Goal: Information Seeking & Learning: Understand process/instructions

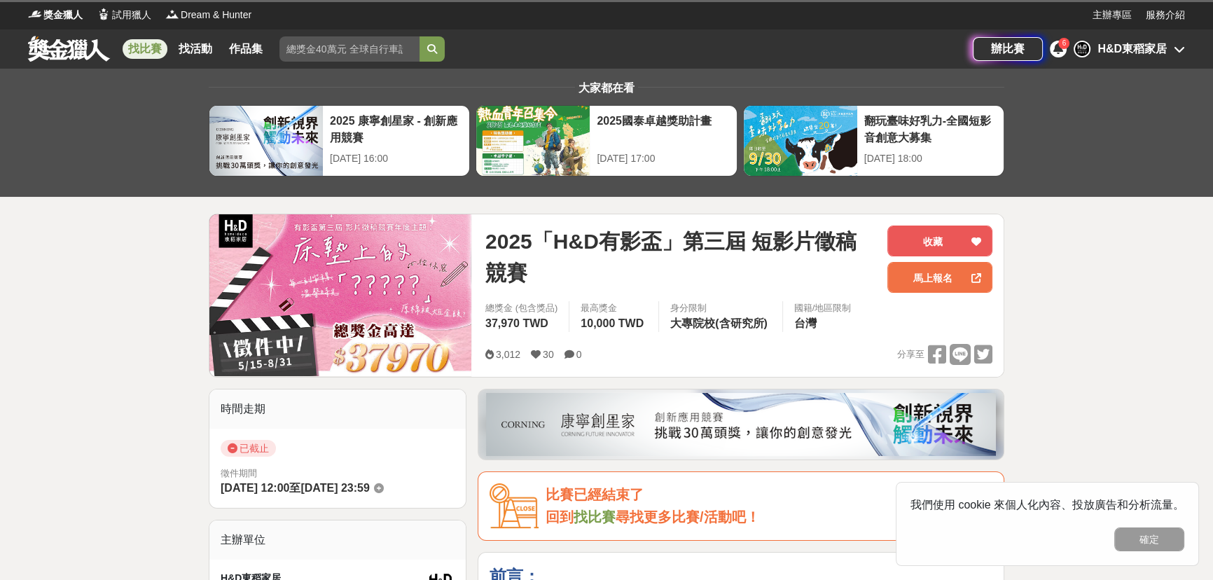
click at [1058, 49] on icon at bounding box center [1058, 48] width 10 height 11
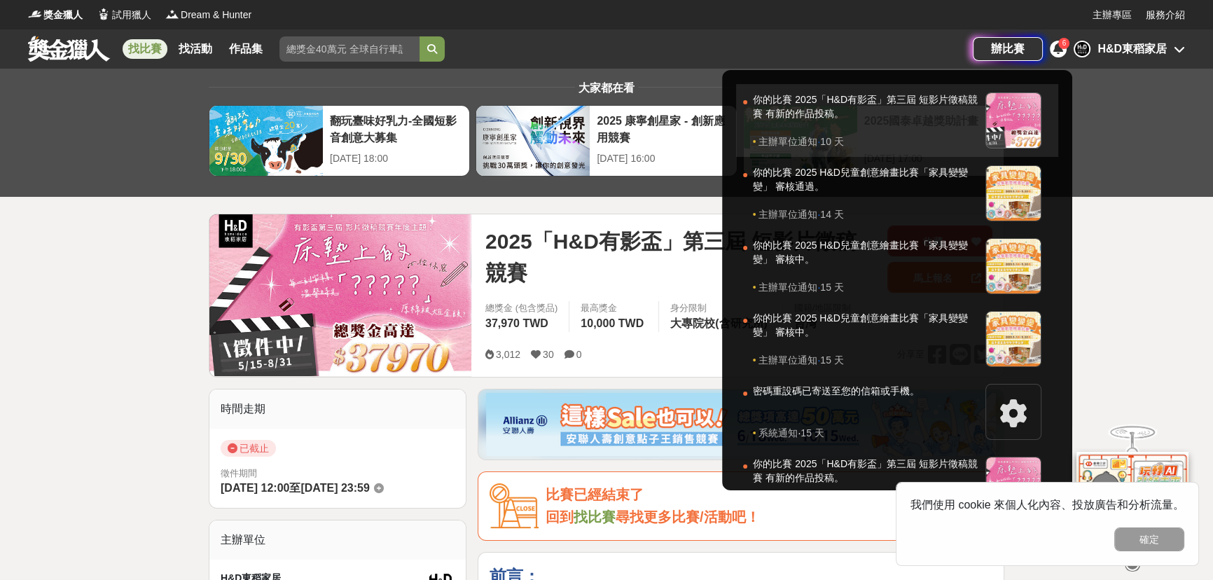
click at [889, 116] on div "你的比賽 2025「H&D有影盃」第三屆 短影片徵稿競賽 有新的作品投稿。" at bounding box center [866, 113] width 226 height 42
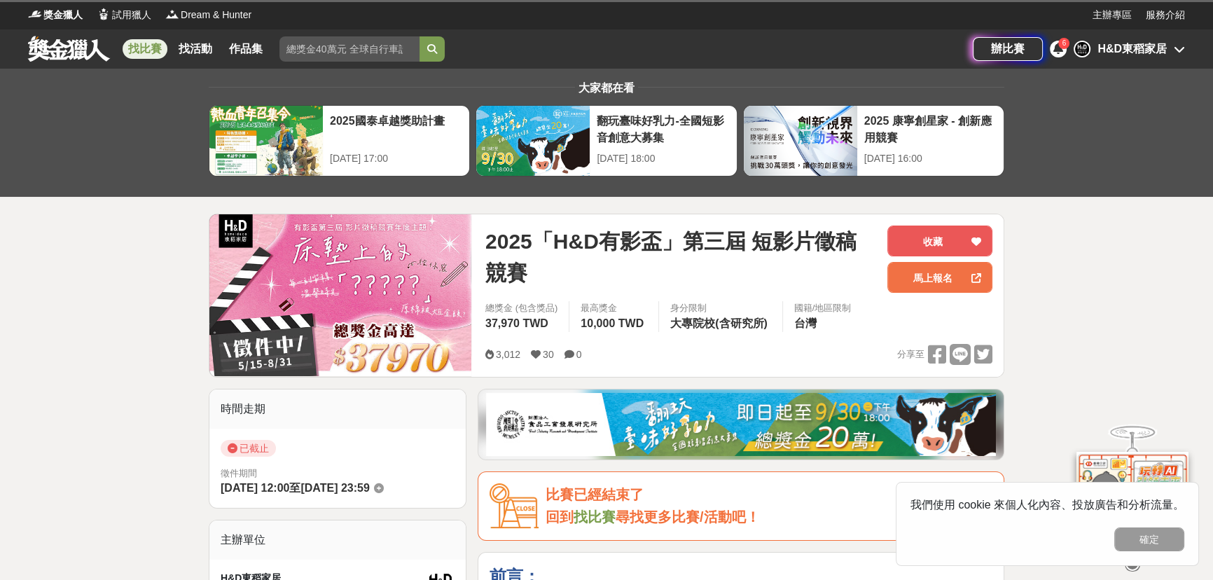
click at [1055, 48] on icon at bounding box center [1058, 48] width 10 height 11
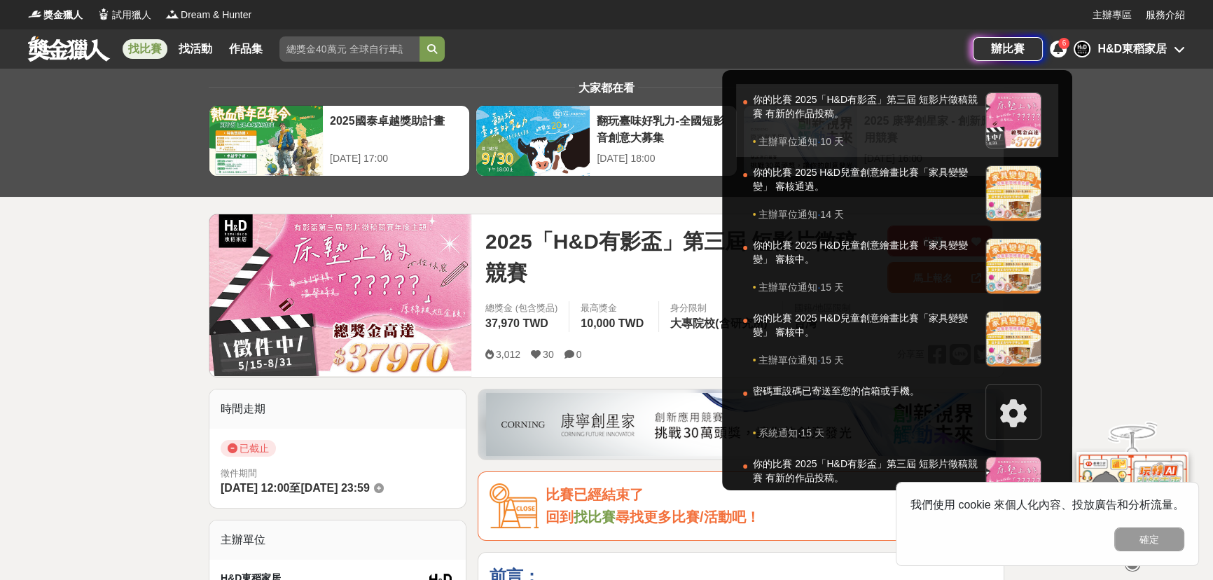
click at [919, 112] on div "你的比賽 2025「H&D有影盃」第三屆 短影片徵稿競賽 有新的作品投稿。" at bounding box center [866, 113] width 226 height 42
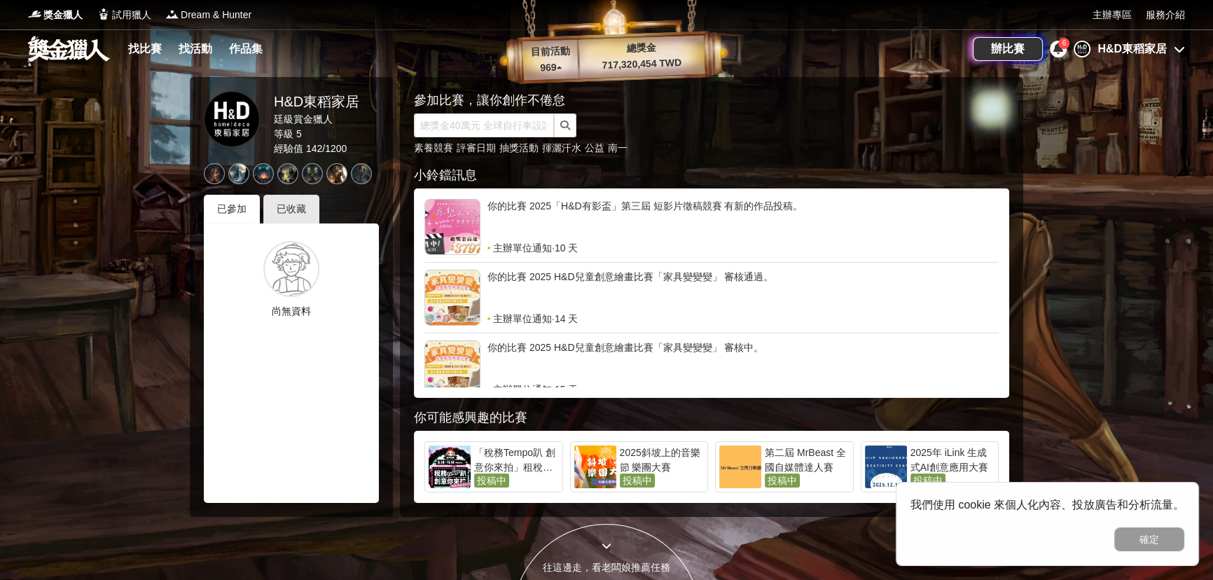
click at [1056, 50] on icon at bounding box center [1058, 48] width 10 height 11
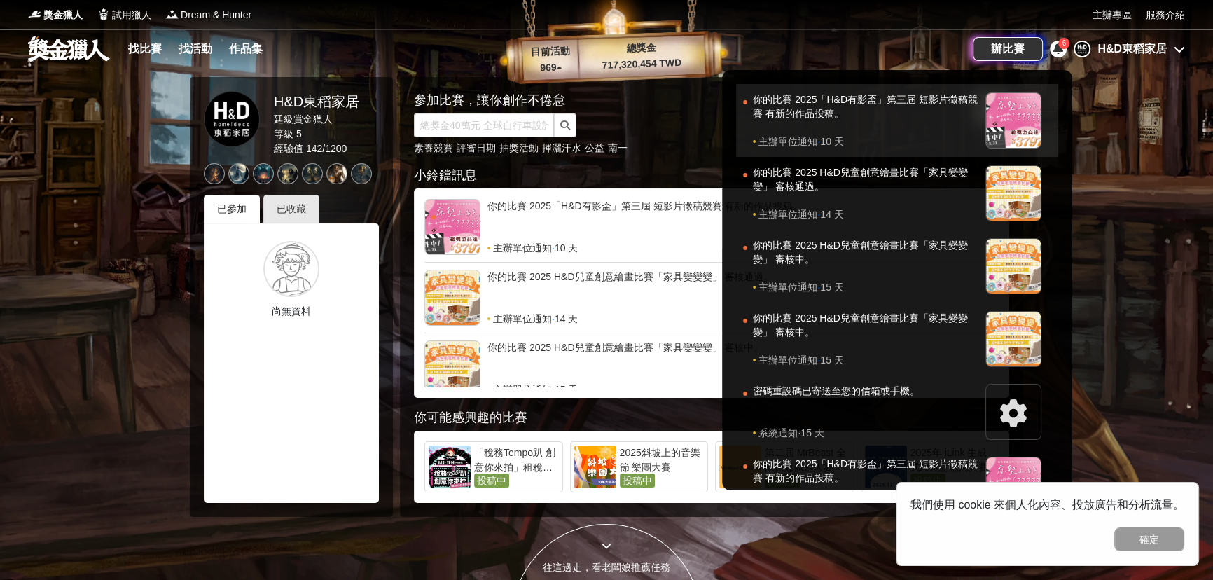
click at [831, 128] on div "你的比賽 2025「H&D有影盃」第三屆 短影片徵稿競賽 有新的作品投稿。" at bounding box center [866, 113] width 226 height 42
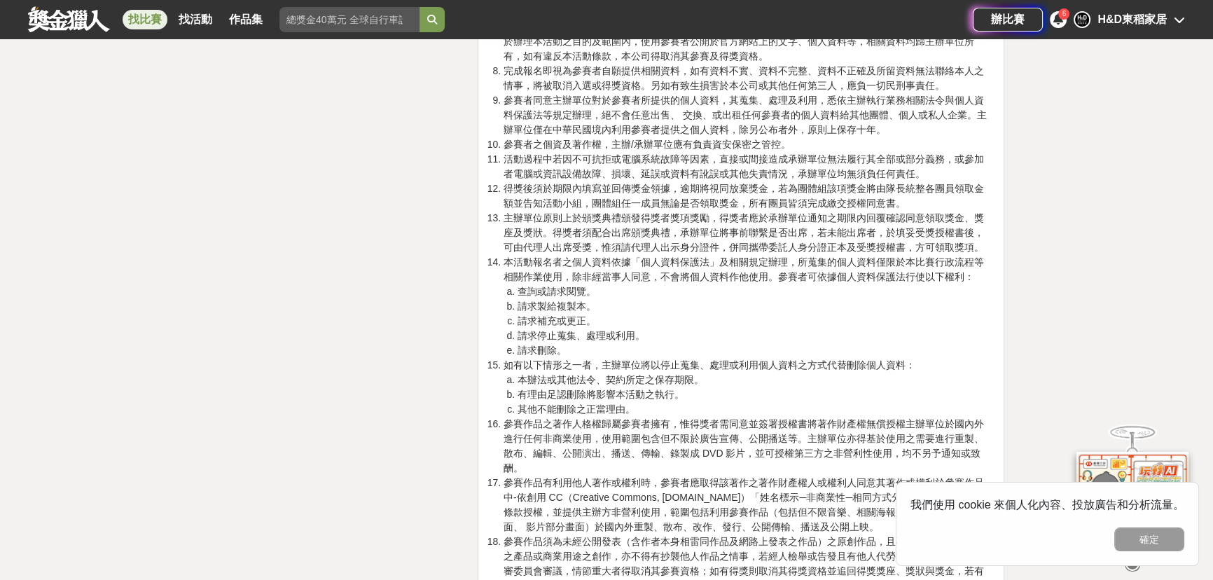
scroll to position [2928, 0]
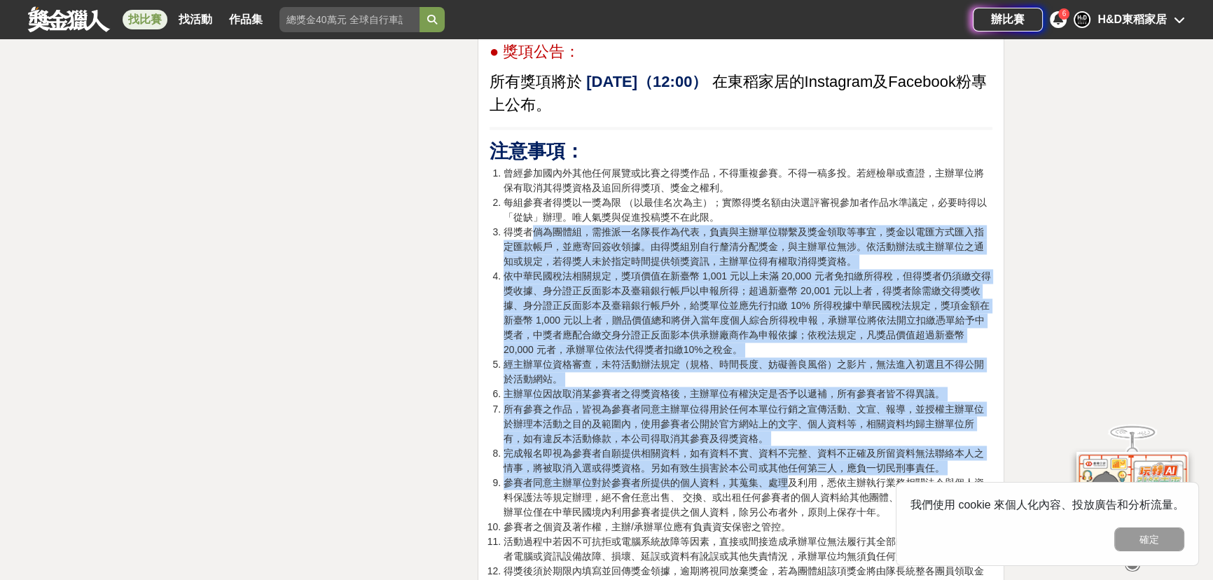
drag, startPoint x: 529, startPoint y: 234, endPoint x: 784, endPoint y: 478, distance: 353.2
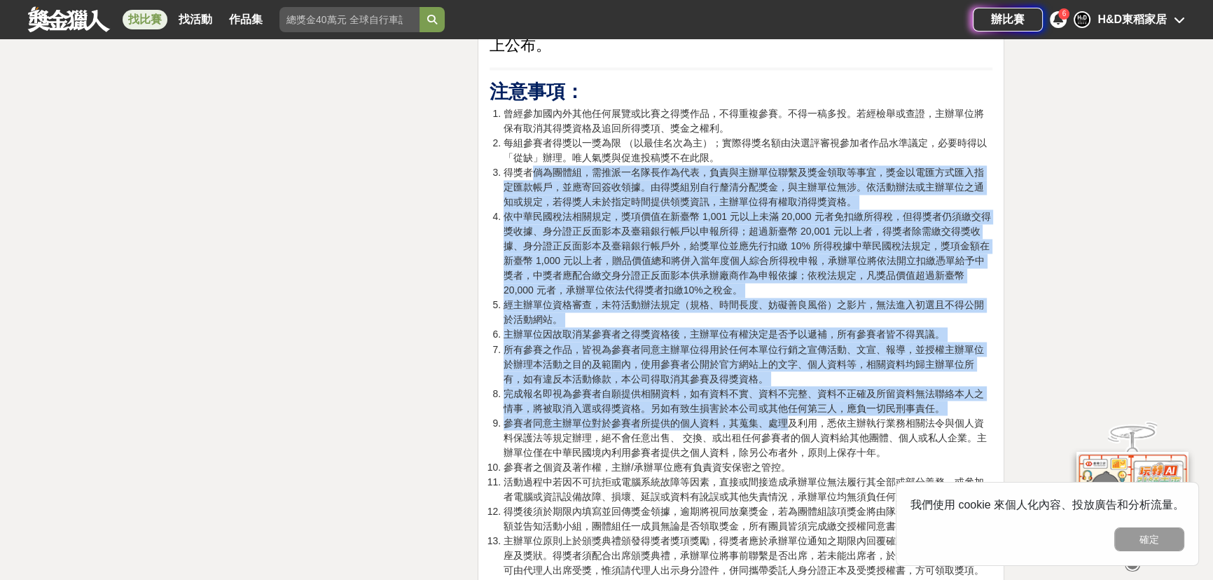
scroll to position [3056, 0]
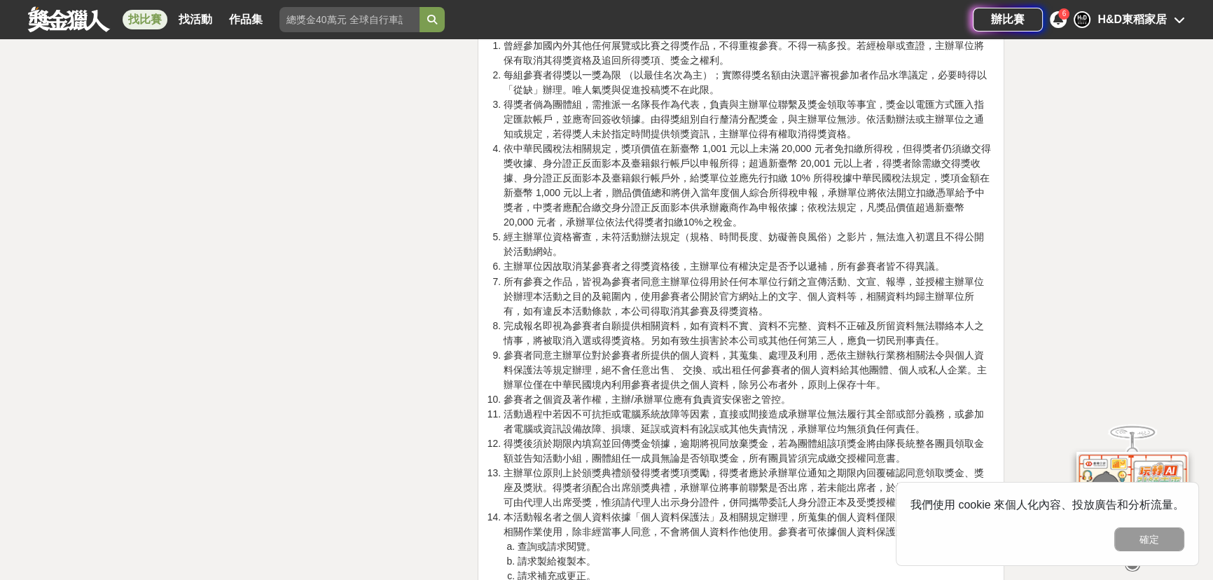
click at [797, 364] on li "參賽者同意主辦單位對於參賽者所提供的個人資料，其蒐集、處理及利用，悉依主辦執行業務相關法令與個人資料保護法等規定辦理，絕不會任意出售、 交換、或出租任何參賽者…" at bounding box center [748, 369] width 489 height 44
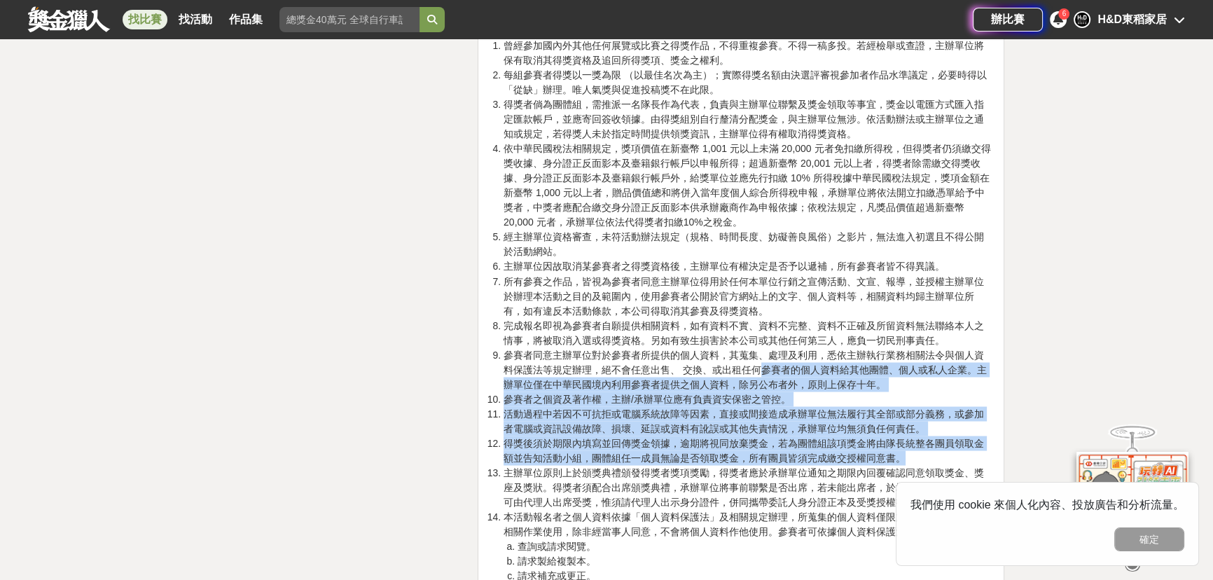
drag, startPoint x: 762, startPoint y: 362, endPoint x: 906, endPoint y: 460, distance: 174.4
click at [906, 460] on ol "曾經參加國內外其他任何展覽或比賽之得獎作品，不得重複參賽。不得一稿多投。若經檢舉或查證，主辦單位將保有取消其得獎資格及追回所得獎項、獎金之權利。 每組參賽者得…" at bounding box center [741, 480] width 503 height 882
click at [864, 461] on li "得獎後須於期限內填寫並回傳獎金領據，逾期將視同放棄獎金，若為團體組該項獎金將由隊長統整各團員領取金額並告知活動小組，團體組任一成員無論是否領取獎金，所有團員皆…" at bounding box center [748, 450] width 489 height 29
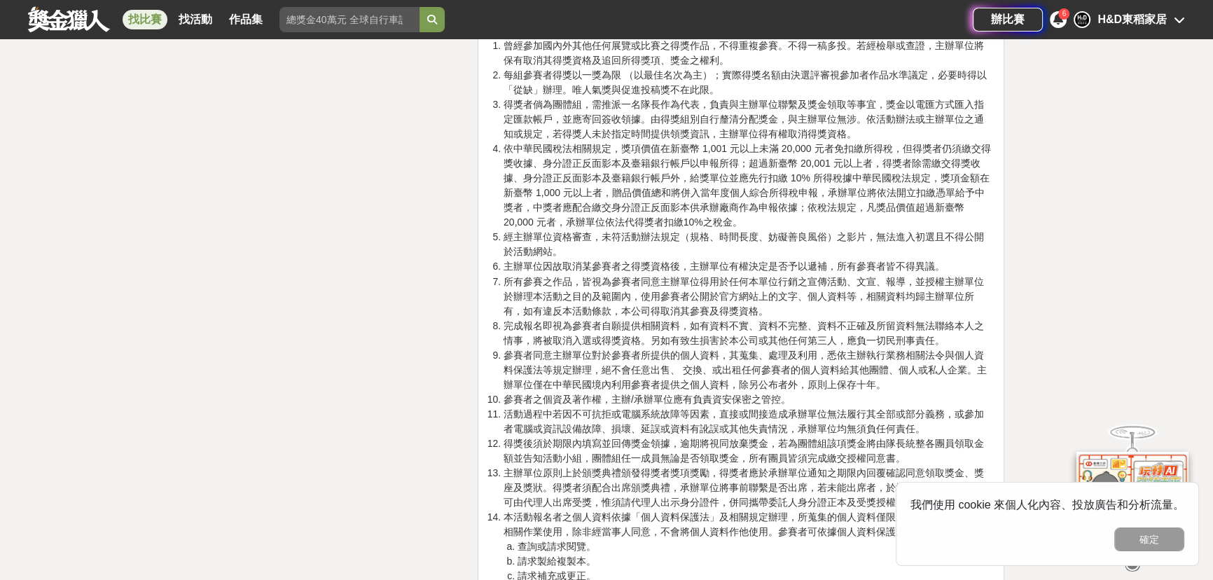
click at [796, 457] on li "得獎後須於期限內填寫並回傳獎金領據，逾期將視同放棄獎金，若為團體組該項獎金將由隊長統整各團員領取金額並告知活動小組，團體組任一成員無論是否領取獎金，所有團員皆…" at bounding box center [748, 450] width 489 height 29
drag, startPoint x: 751, startPoint y: 455, endPoint x: 911, endPoint y: 456, distance: 159.7
click at [911, 456] on li "得獎後須於期限內填寫並回傳獎金領據，逾期將視同放棄獎金，若為團體組該項獎金將由隊長統整各團員領取金額並告知活動小組，團體組任一成員無論是否領取獎金，所有團員皆…" at bounding box center [748, 450] width 489 height 29
click at [623, 445] on li "得獎後須於期限內填寫並回傳獎金領據，逾期將視同放棄獎金，若為團體組該項獎金將由隊長統整各團員領取金額並告知活動小組，團體組任一成員無論是否領取獎金，所有團員皆…" at bounding box center [748, 450] width 489 height 29
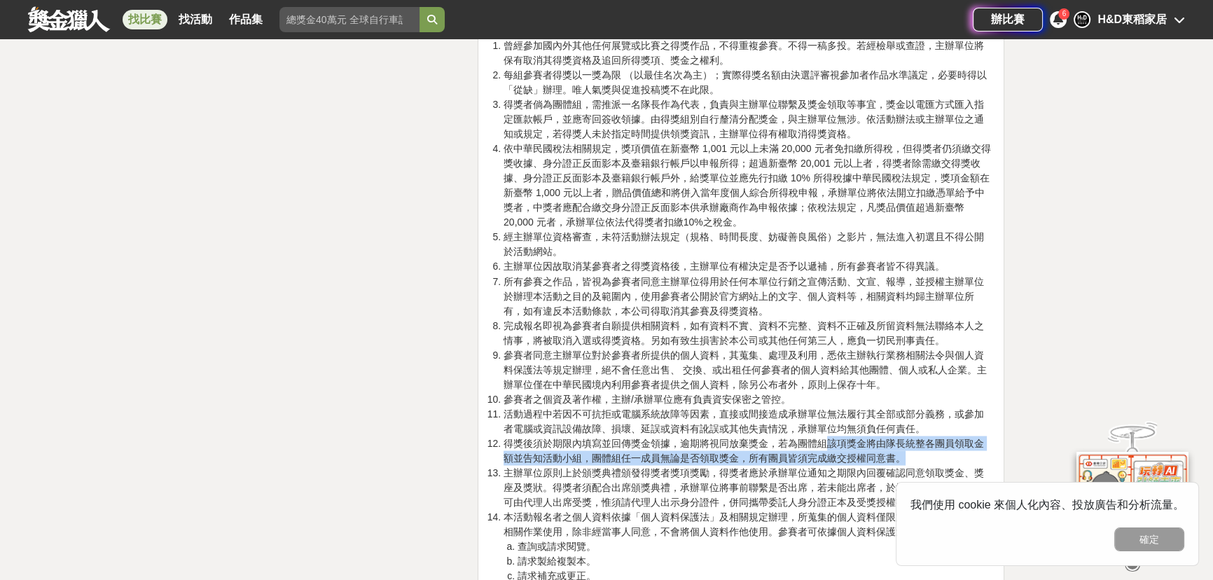
drag, startPoint x: 824, startPoint y: 436, endPoint x: 928, endPoint y: 450, distance: 104.5
click at [928, 450] on li "得獎後須於期限內填寫並回傳獎金領據，逾期將視同放棄獎金，若為團體組該項獎金將由隊長統整各團員領取金額並告知活動小組，團體組任一成員無論是否領取獎金，所有團員皆…" at bounding box center [748, 450] width 489 height 29
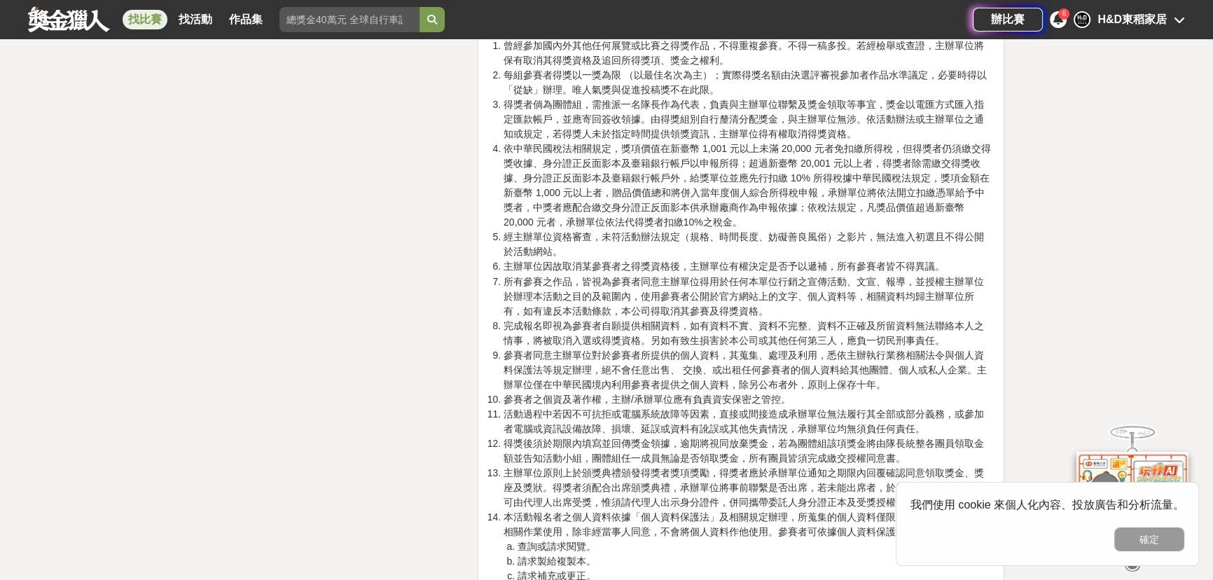
click at [773, 455] on li "得獎後須於期限內填寫並回傳獎金領據，逾期將視同放棄獎金，若為團體組該項獎金將由隊長統整各團員領取金額並告知活動小組，團體組任一成員無論是否領取獎金，所有團員皆…" at bounding box center [748, 450] width 489 height 29
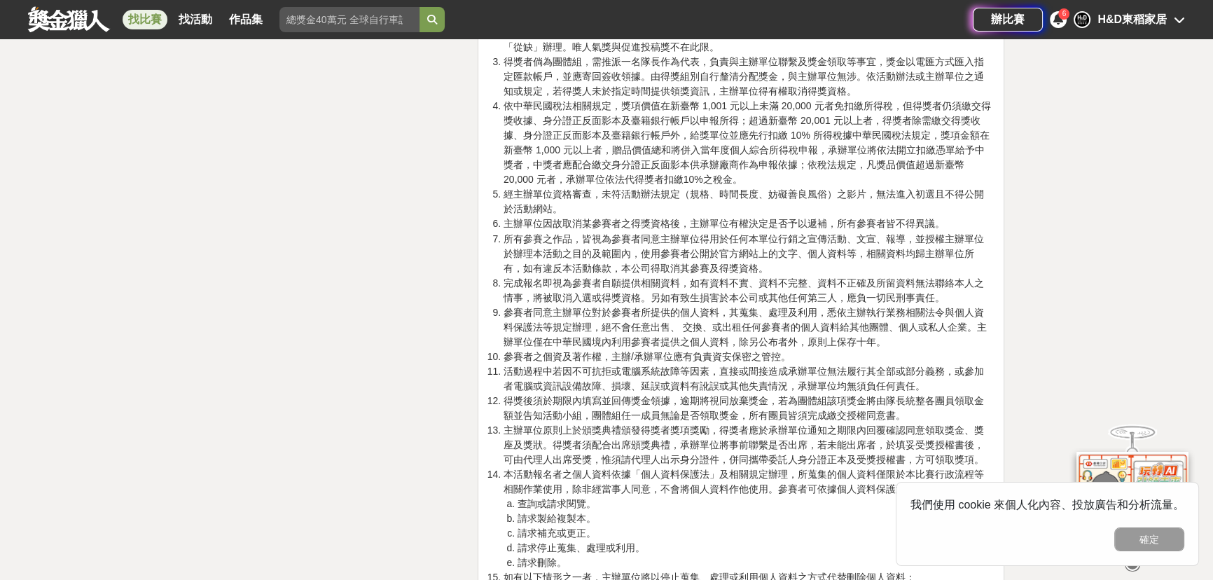
scroll to position [3183, 0]
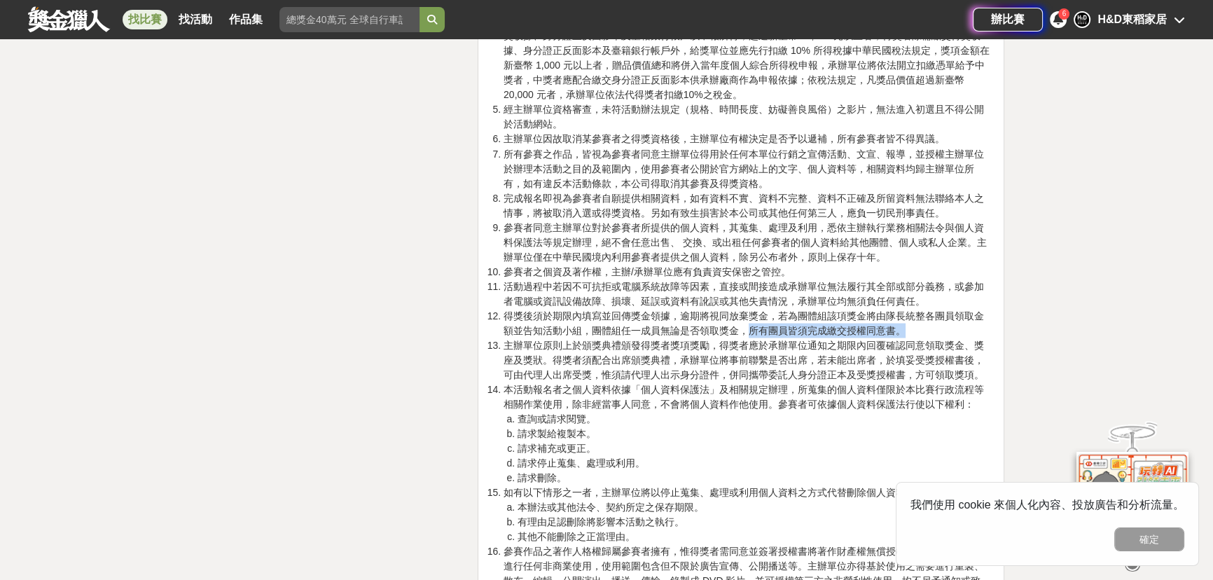
drag, startPoint x: 750, startPoint y: 328, endPoint x: 915, endPoint y: 325, distance: 164.6
click at [915, 325] on li "得獎後須於期限內填寫並回傳獎金領據，逾期將視同放棄獎金，若為團體組該項獎金將由隊長統整各團員領取金額並告知活動小組，團體組任一成員無論是否領取獎金，所有團員皆…" at bounding box center [748, 322] width 489 height 29
drag, startPoint x: 160, startPoint y: 236, endPoint x: 158, endPoint y: 247, distance: 11.3
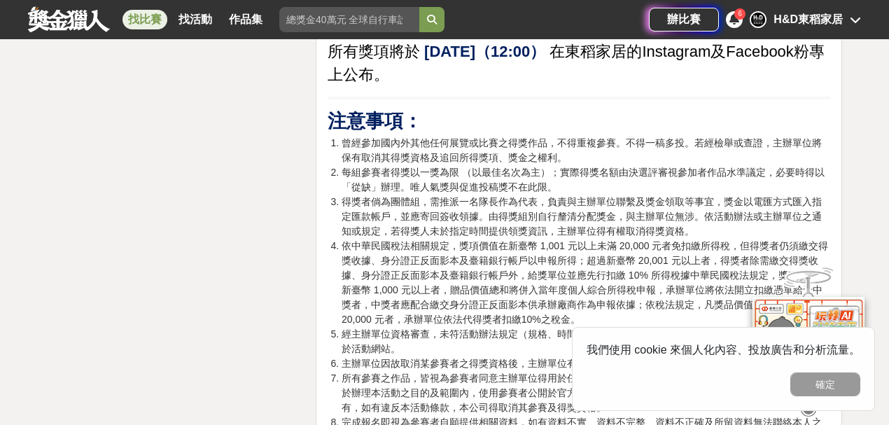
scroll to position [2975, 0]
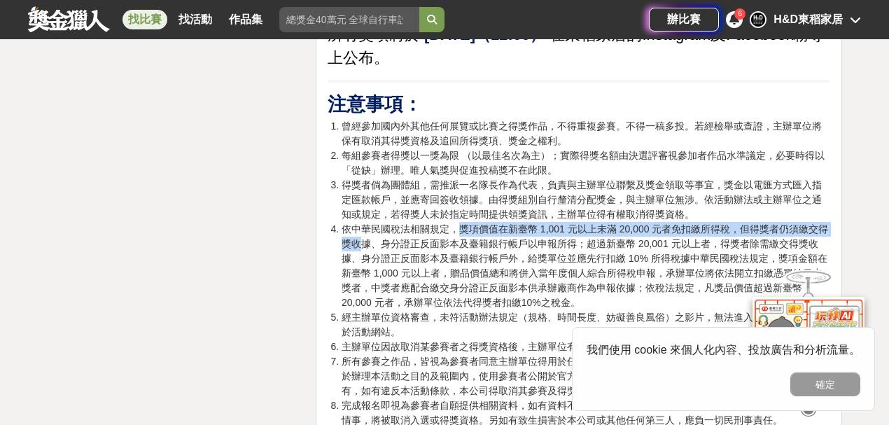
drag, startPoint x: 360, startPoint y: 235, endPoint x: 459, endPoint y: 220, distance: 100.6
click at [459, 222] on li "依中華民國稅法相關規定，獎項價值在新臺幣 1,001 元以上未滿 20,000 元者免扣繳所得稅，但得獎者仍須繳交得獎收據、身分證正反面影本及臺籍銀行帳戶以申…" at bounding box center [586, 266] width 489 height 88
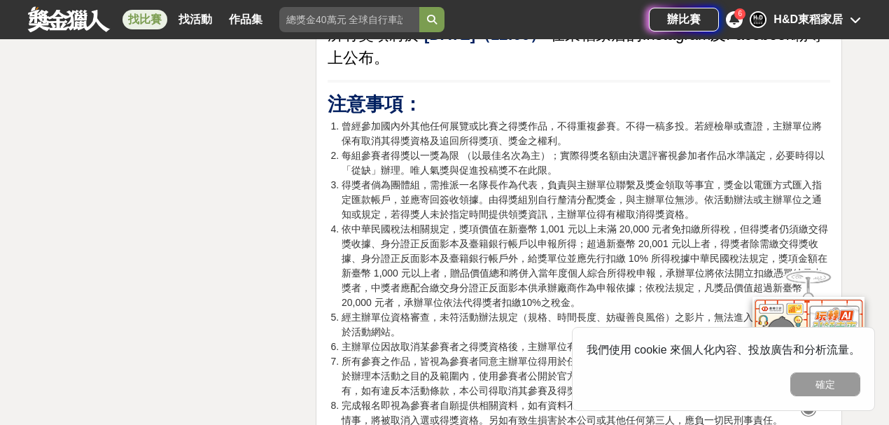
click at [444, 226] on li "依中華民國稅法相關規定，獎項價值在新臺幣 1,001 元以上未滿 20,000 元者免扣繳所得稅，但得獎者仍須繳交得獎收據、身分證正反面影本及臺籍銀行帳戶以申…" at bounding box center [586, 266] width 489 height 88
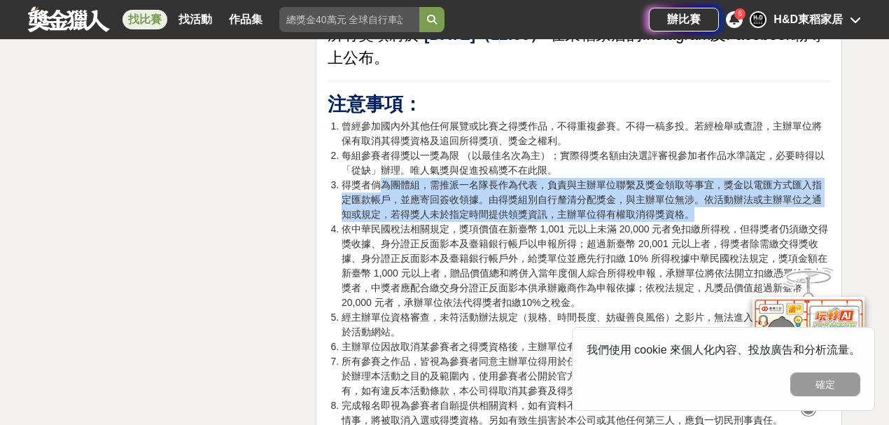
drag, startPoint x: 382, startPoint y: 181, endPoint x: 709, endPoint y: 212, distance: 328.5
click at [709, 212] on li "得獎者倘為團體組，需推派一名隊長作為代表，負責與主辦單位聯繫及獎金領取等事宜，獎金以電匯方式匯入指定匯款帳戶，並應寄回簽收領據。由得獎組別自行釐清分配獎金，與…" at bounding box center [586, 200] width 489 height 44
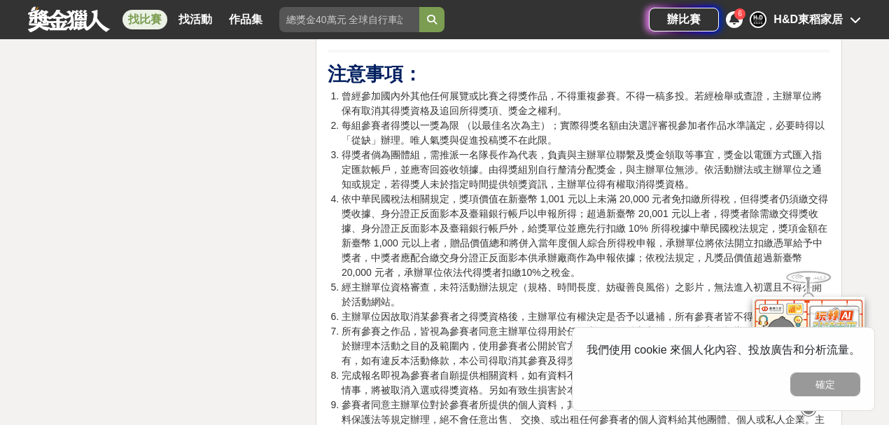
scroll to position [3021, 0]
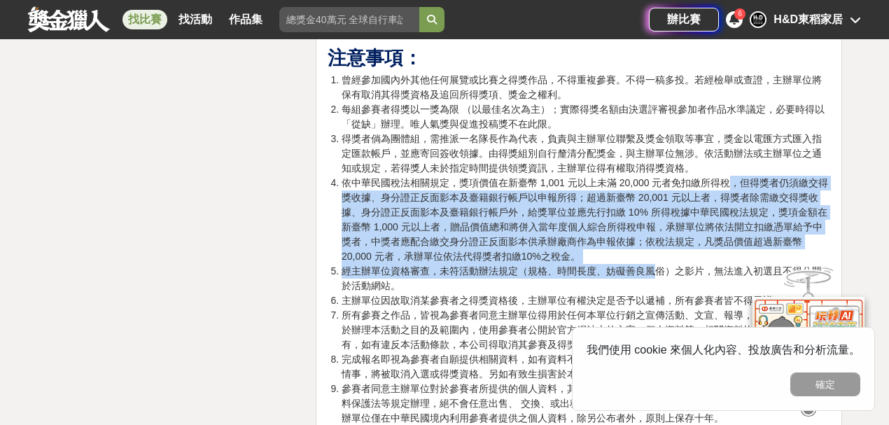
drag, startPoint x: 734, startPoint y: 175, endPoint x: 657, endPoint y: 265, distance: 118.2
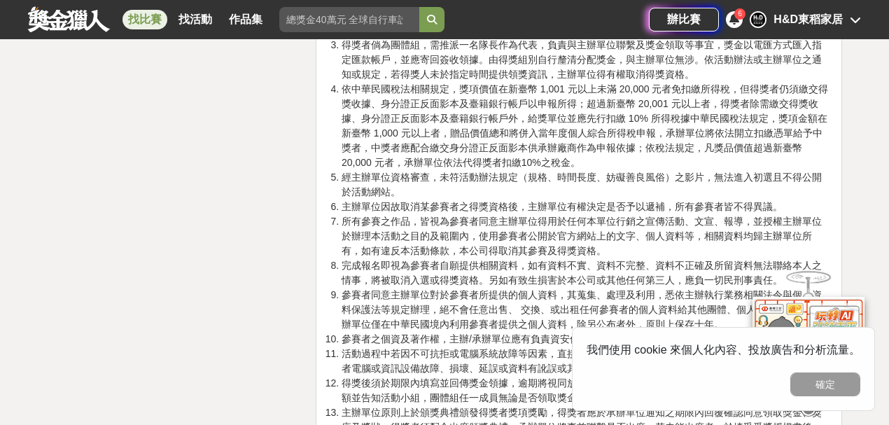
click at [663, 201] on li "主辦單位因故取消某參賽者之得獎資格後，主辦單位有權決定是否予以遞補，所有參賽者皆不得異議。" at bounding box center [586, 207] width 489 height 15
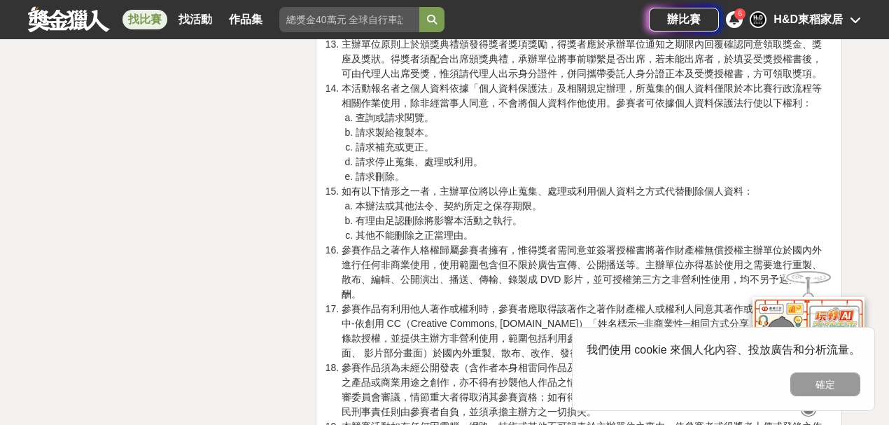
scroll to position [3536, 0]
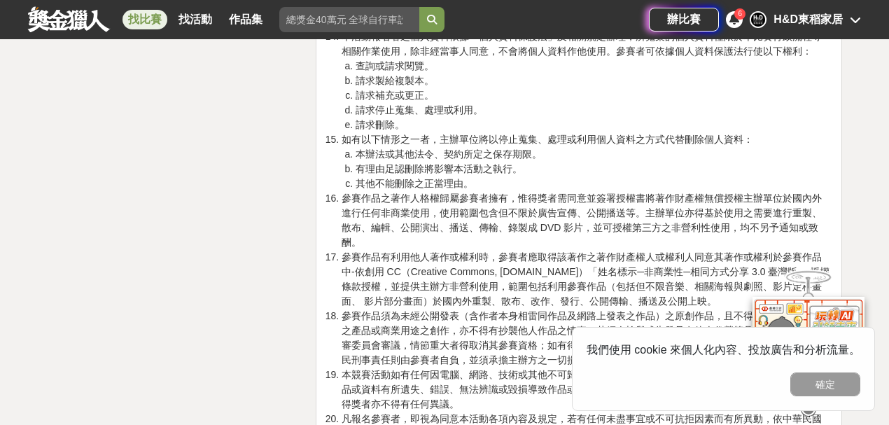
click at [654, 193] on li "參賽作品之著作人格權歸屬參賽者擁有，惟得獎者需同意並簽署授權書將著作財產權無償授權主辦單位於國內外進行任何非商業使用，使用範圍包含但不限於廣告宣傳、公開播送等…" at bounding box center [586, 220] width 489 height 59
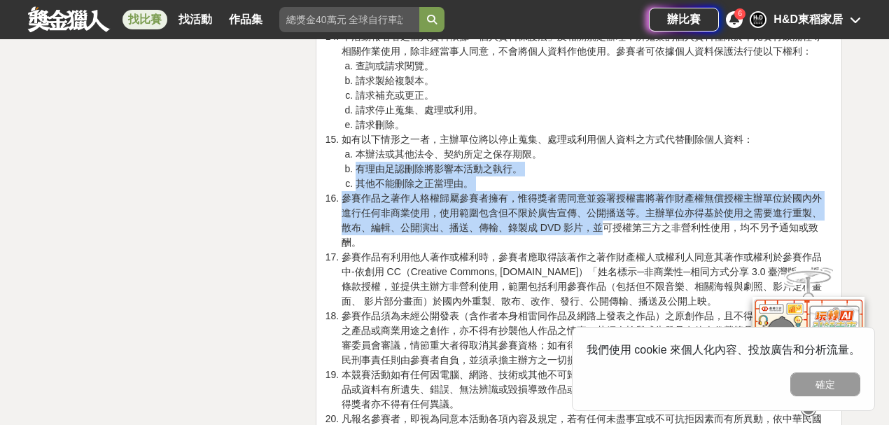
drag, startPoint x: 594, startPoint y: 155, endPoint x: 602, endPoint y: 228, distance: 73.3
click at [602, 228] on ol "曾經參加國內外其他任何展覽或比賽之得獎作品，不得重複參賽。不得一稿多投。若經檢舉或查證，主辦單位將保有取消其得獎資格及追回所得獎項、獎金之權利。 每組參賽者得…" at bounding box center [579, 0] width 503 height 882
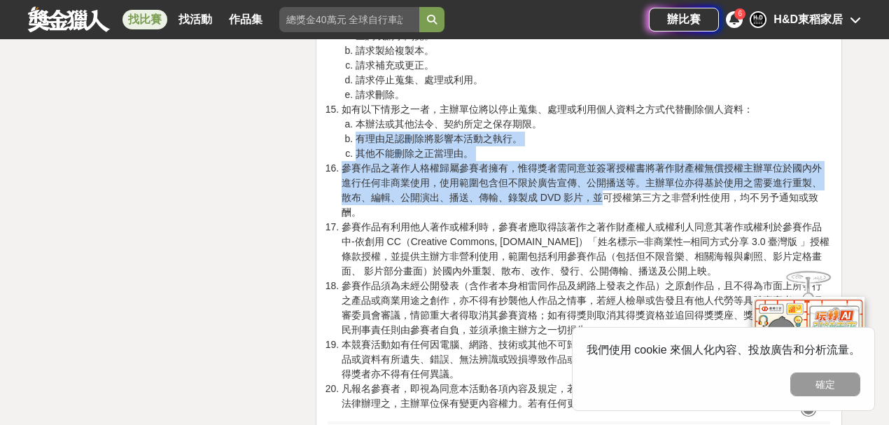
scroll to position [3582, 0]
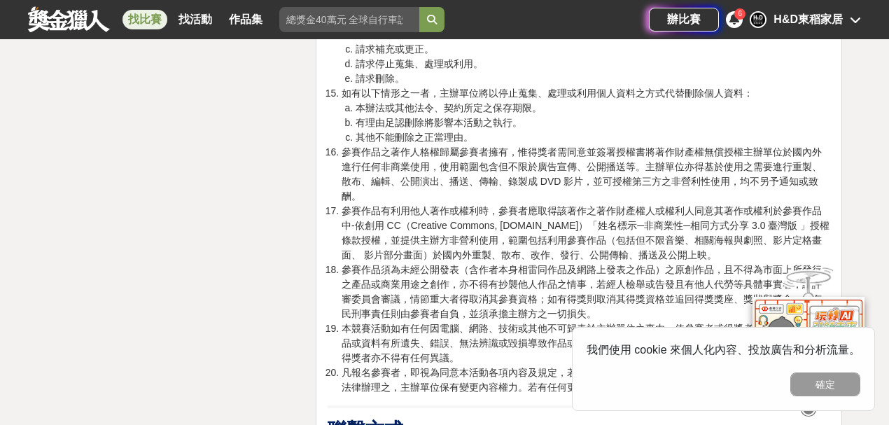
drag, startPoint x: 584, startPoint y: 205, endPoint x: 581, endPoint y: 212, distance: 8.5
click at [583, 205] on li "參賽作品有利用他人著作或權利時，參賽者應取得該著作之著作財產權人或權利人同意其著作或權利於參賽作品中-依創用 CC（Creative Commons, cre…" at bounding box center [586, 233] width 489 height 59
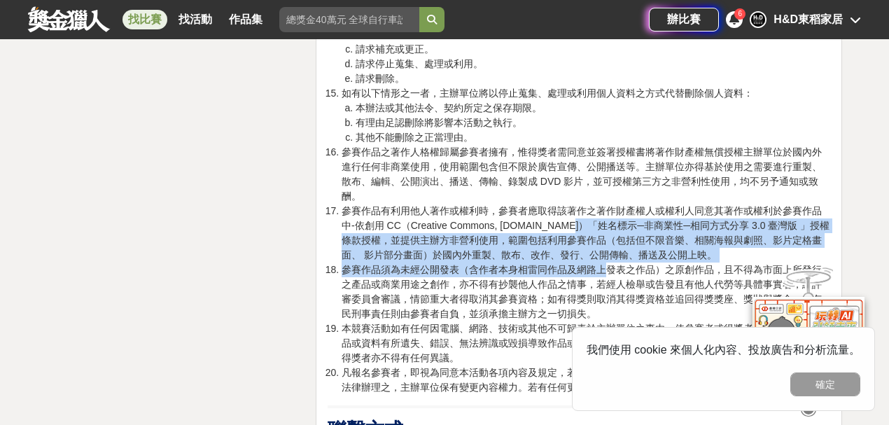
drag, startPoint x: 566, startPoint y: 223, endPoint x: 604, endPoint y: 259, distance: 52.5
click at [604, 235] on li "參賽作品有利用他人著作或權利時，參賽者應取得該著作之著作財產權人或權利人同意其著作或權利於參賽作品中-依創用 CC（Creative Commons, cre…" at bounding box center [586, 233] width 489 height 59
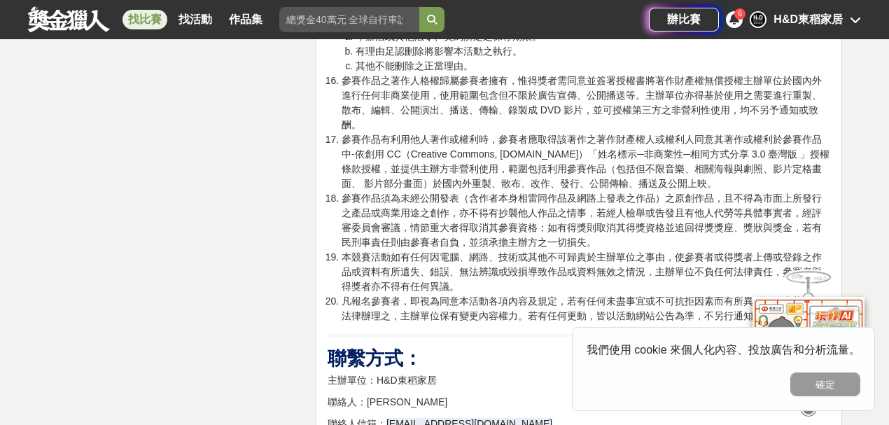
scroll to position [3676, 0]
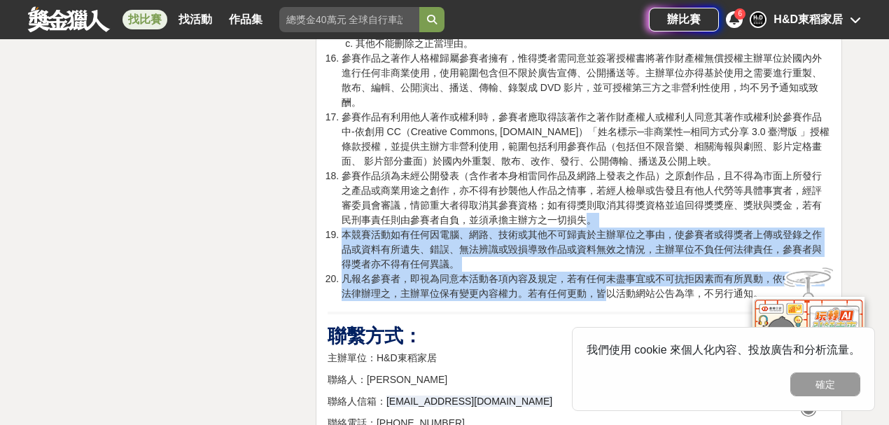
drag, startPoint x: 590, startPoint y: 217, endPoint x: 605, endPoint y: 292, distance: 76.4
click at [595, 284] on li "凡報名參賽者，即視為同意本活動各項內容及規定，若有任何未盡事宜或不可抗拒因素而有所異動，依中華民國法律辦理之，主辦單位保有變更內容權力。若有任何更動，皆以活動…" at bounding box center [586, 286] width 489 height 29
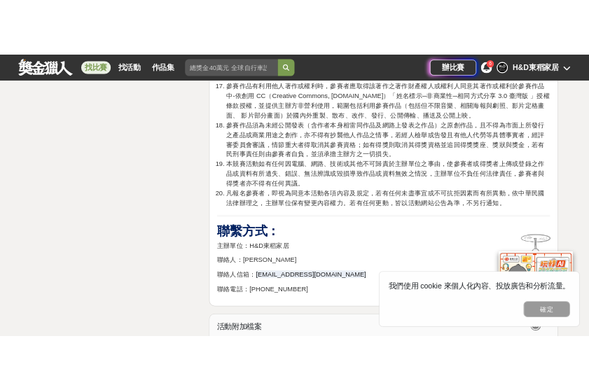
scroll to position [3862, 0]
